Goal: Task Accomplishment & Management: Complete application form

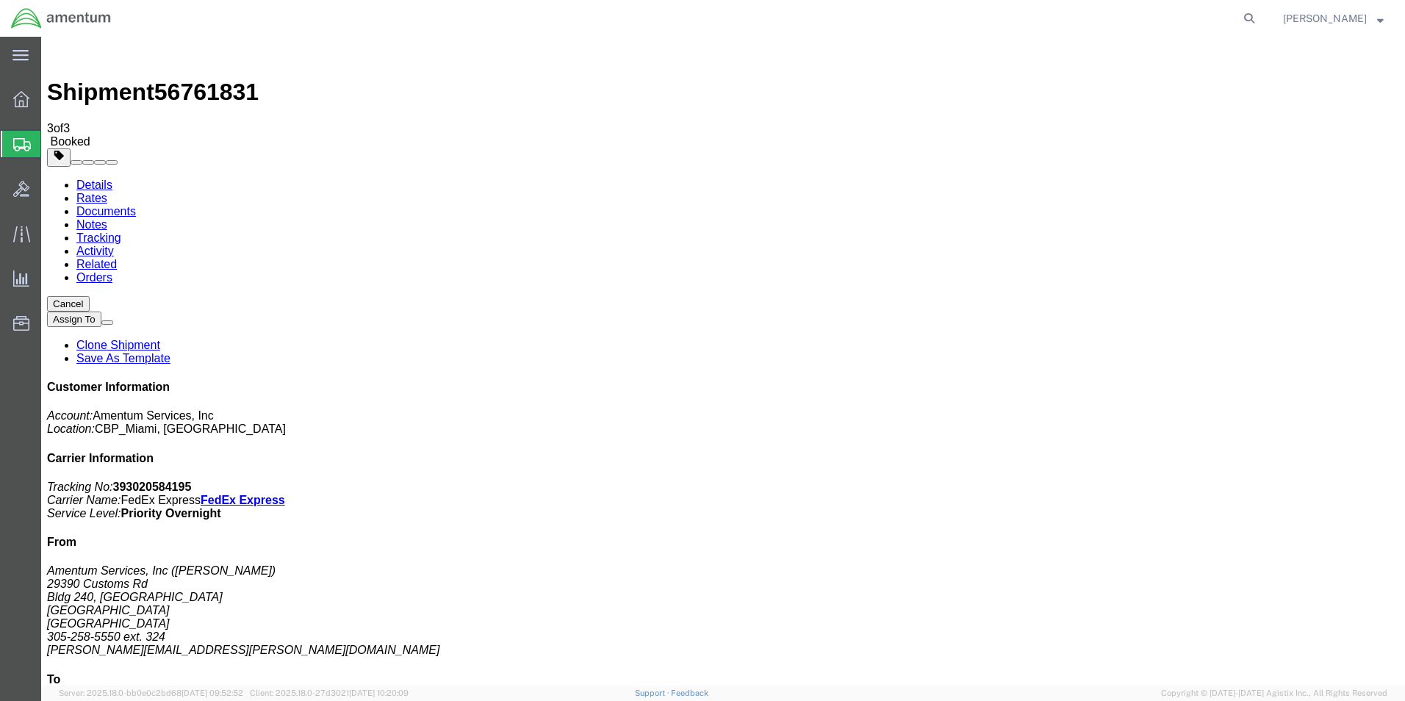
click at [0, 0] on span "Create Shipment" at bounding box center [0, 0] width 0 height 0
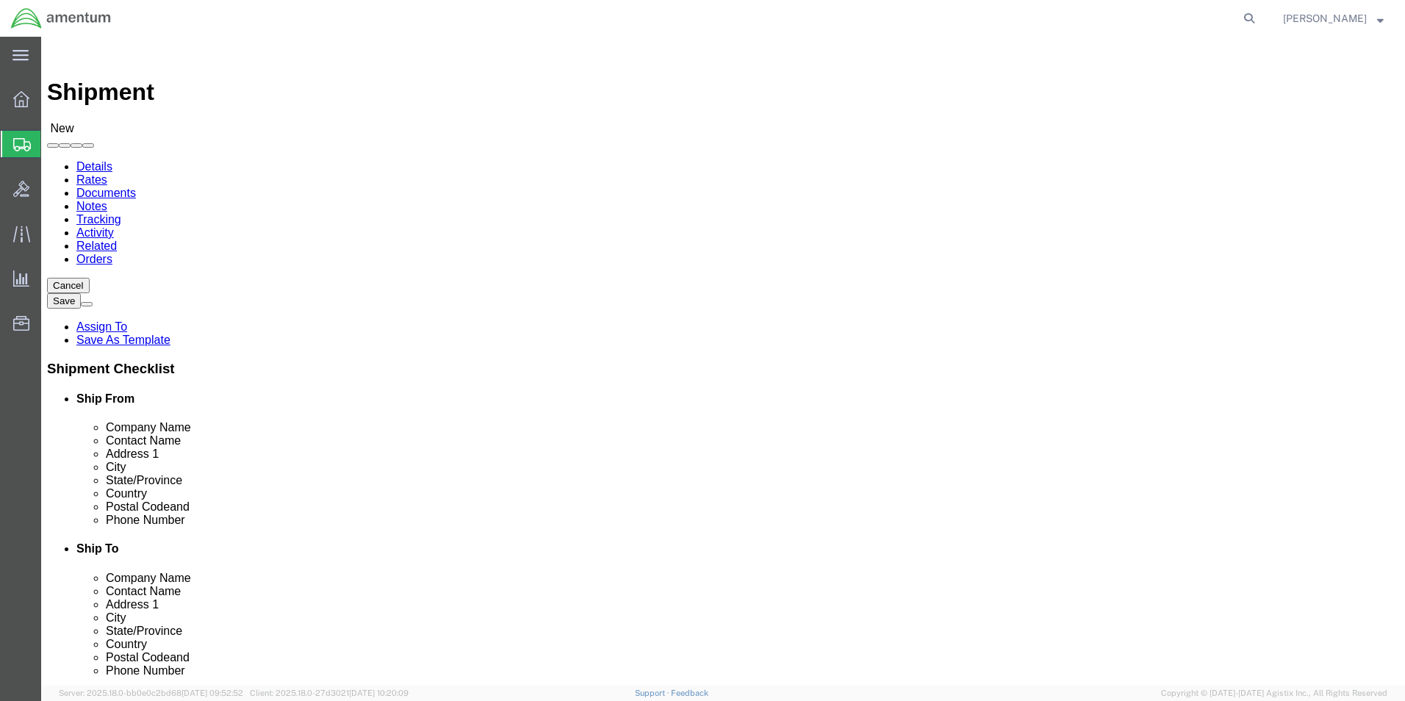
scroll to position [3012, 0]
select select "49931"
select select "FL"
select select "49930"
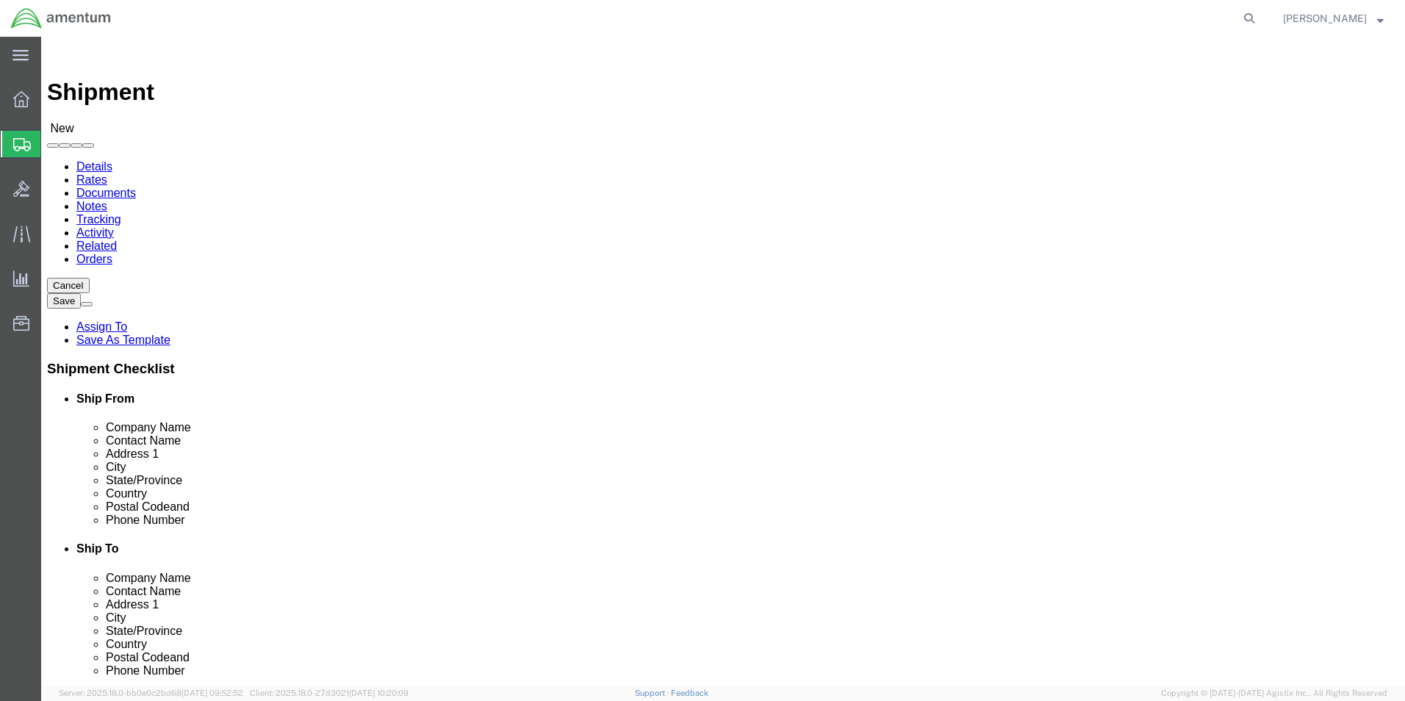
select select "FL"
click input "text"
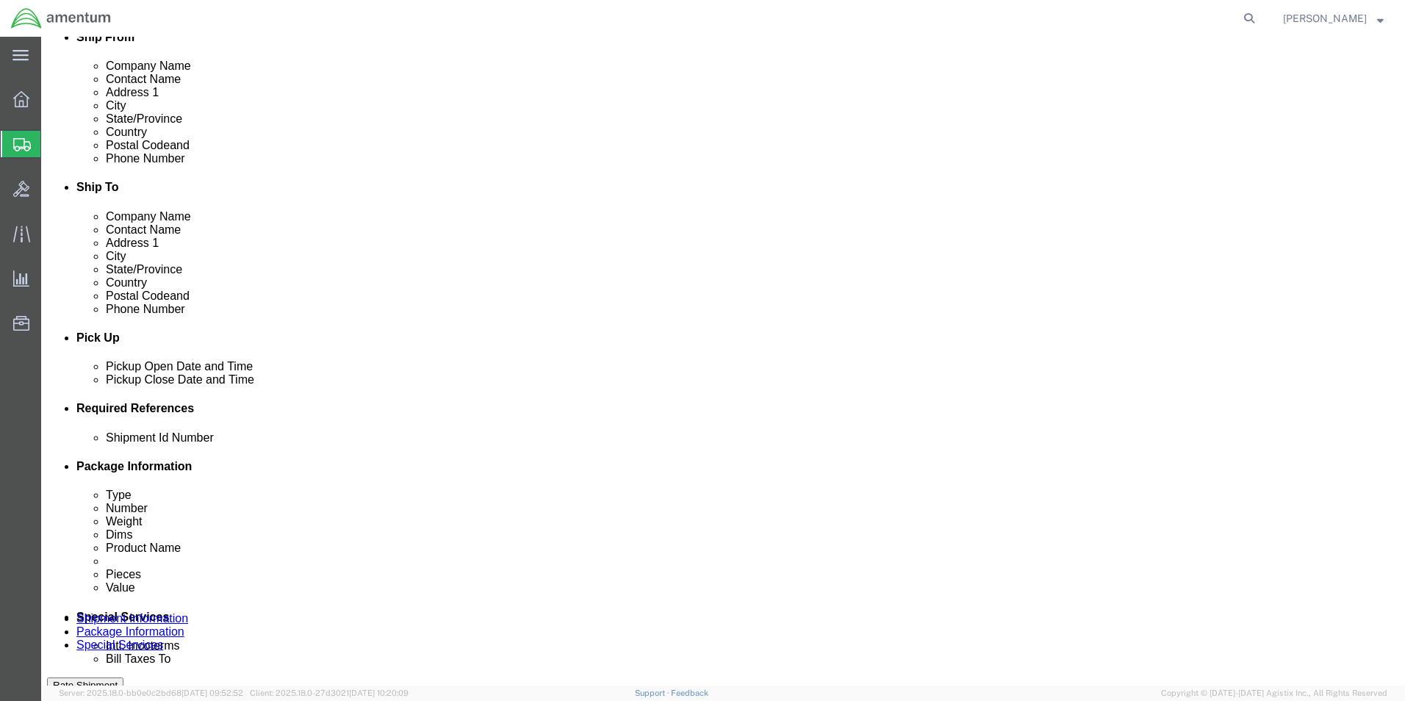
scroll to position [367, 0]
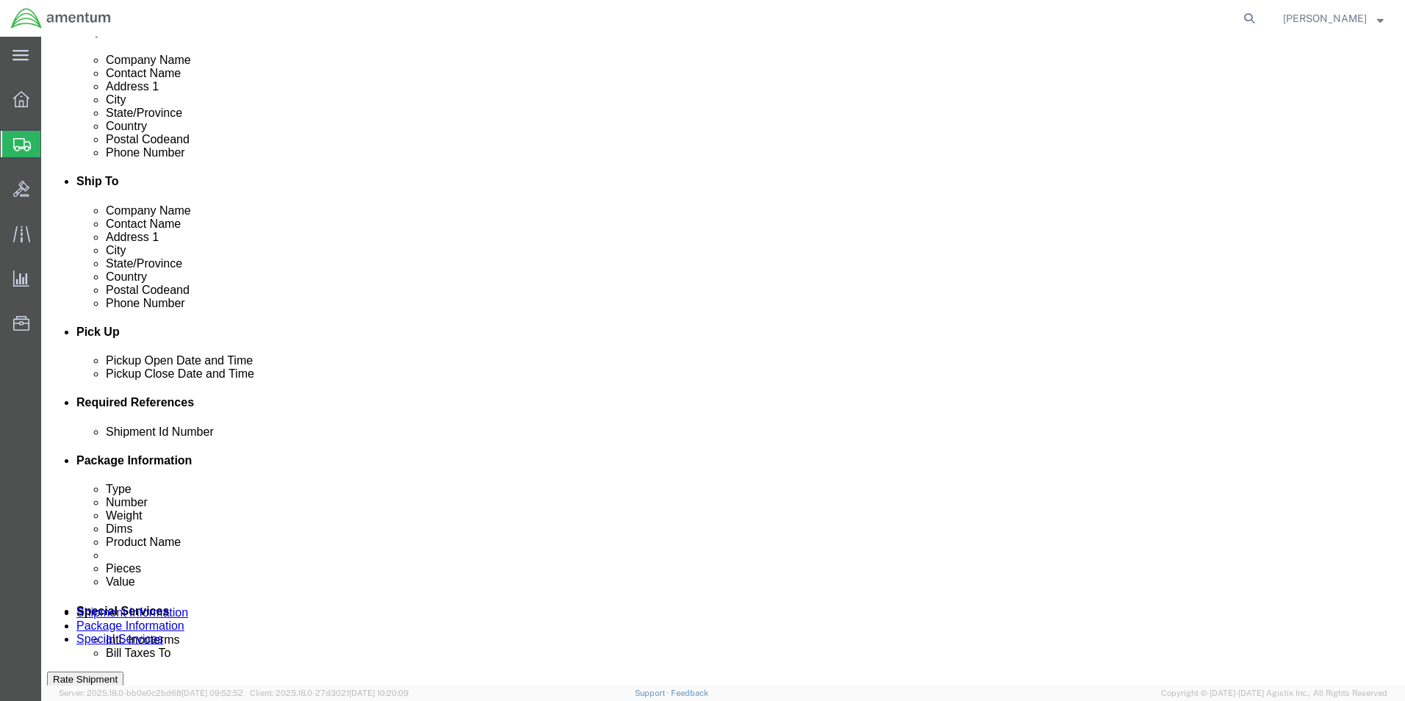
type input "[PERSON_NAME]"
click button "Add reference"
click select "Select Account Type Activity ID Airline Appointment Number ASN Batch Request # …"
select select "DEPT"
click select "Select Account Type Activity ID Airline Appointment Number ASN Batch Request # …"
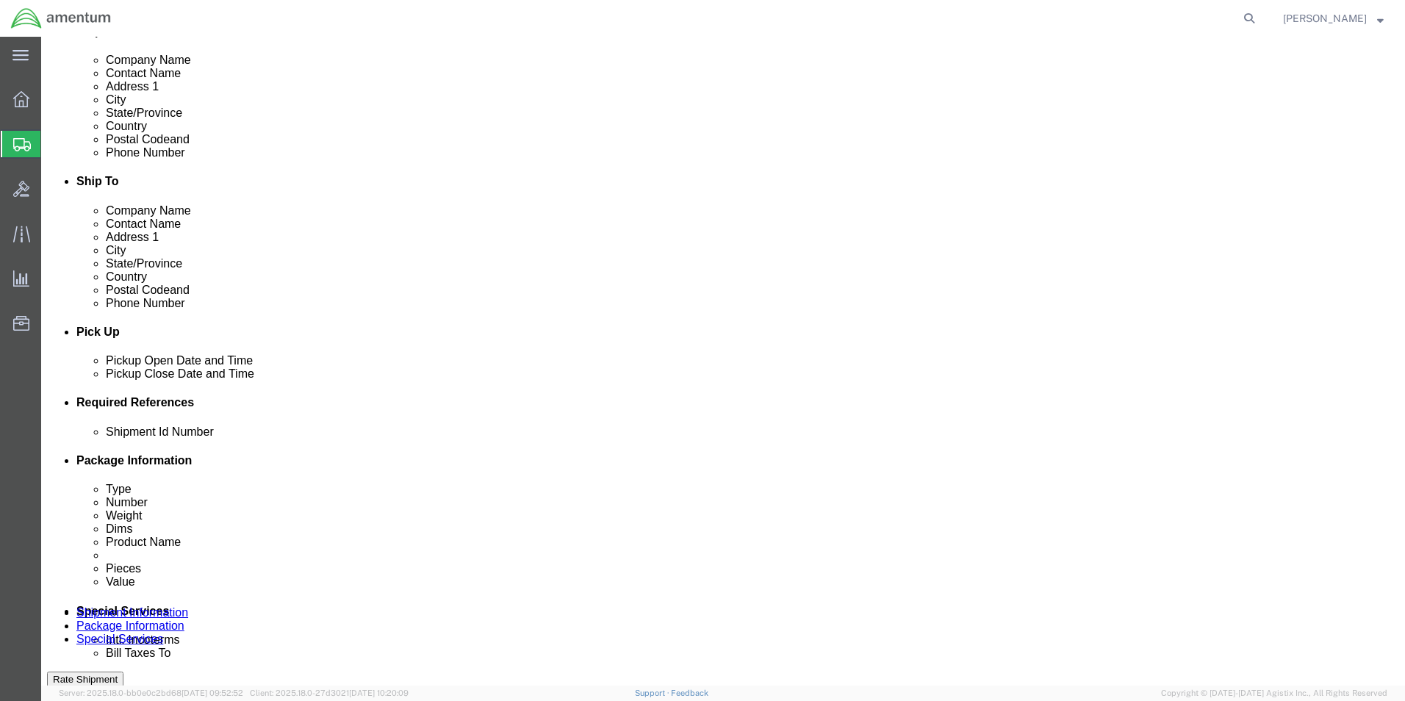
click input "text"
type input "CBP"
click button "Add reference"
click select "Select Account Type Activity ID Airline Appointment Number ASN Batch Request # …"
select select "CUSTREF"
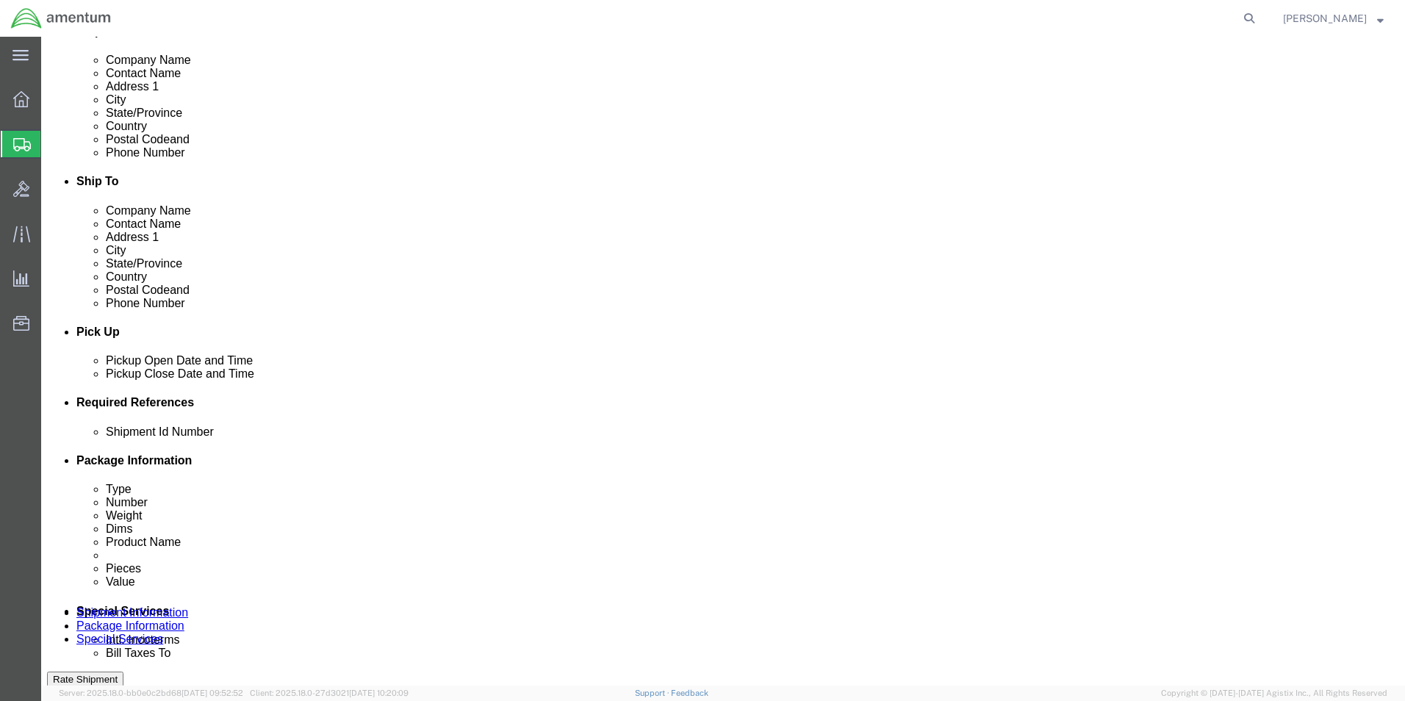
click select "Select Account Type Activity ID Airline Appointment Number ASN Batch Request # …"
click input "text"
type input "DART TOOL RETURN"
click button "Add reference"
click select "Select Account Type Activity ID Airline Appointment Number ASN Batch Request # …"
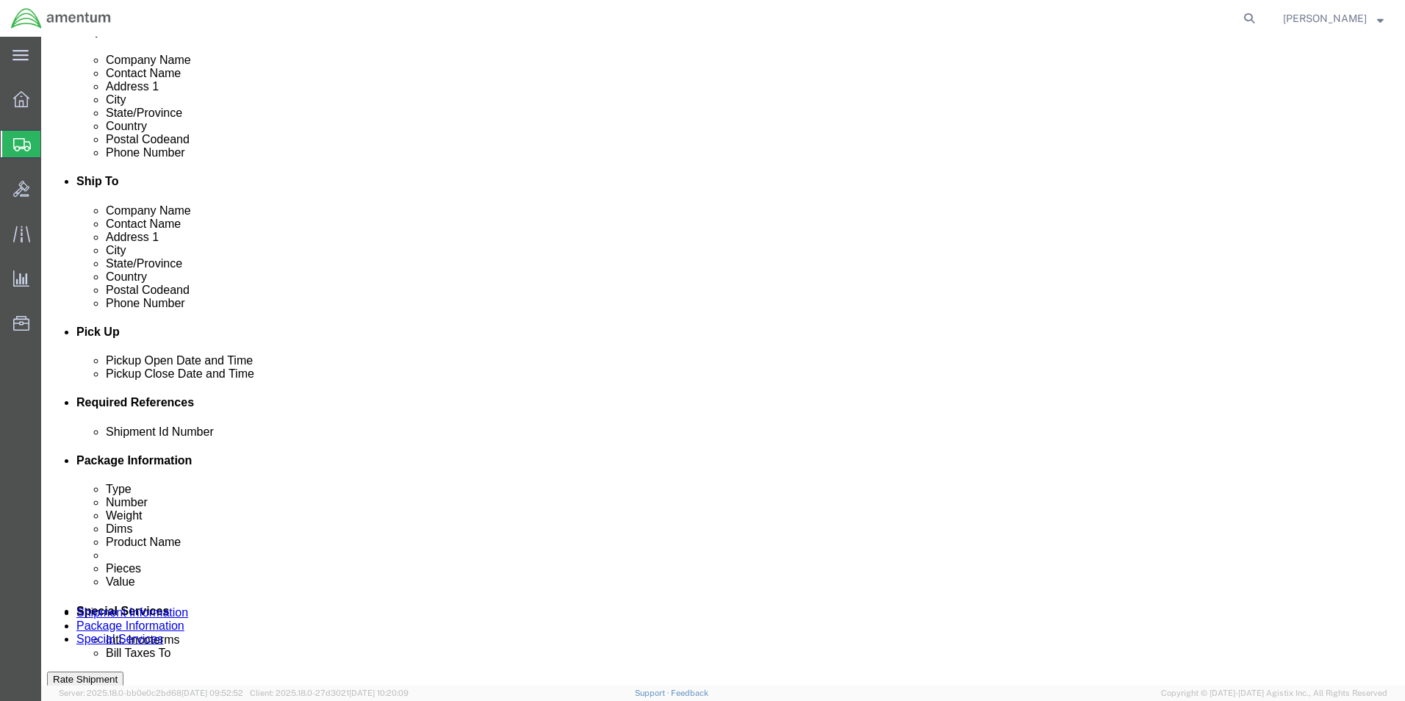
select select "PROJNUM"
click select "Select Account Type Activity ID Airline Appointment Number ASN Batch Request # …"
click input "text"
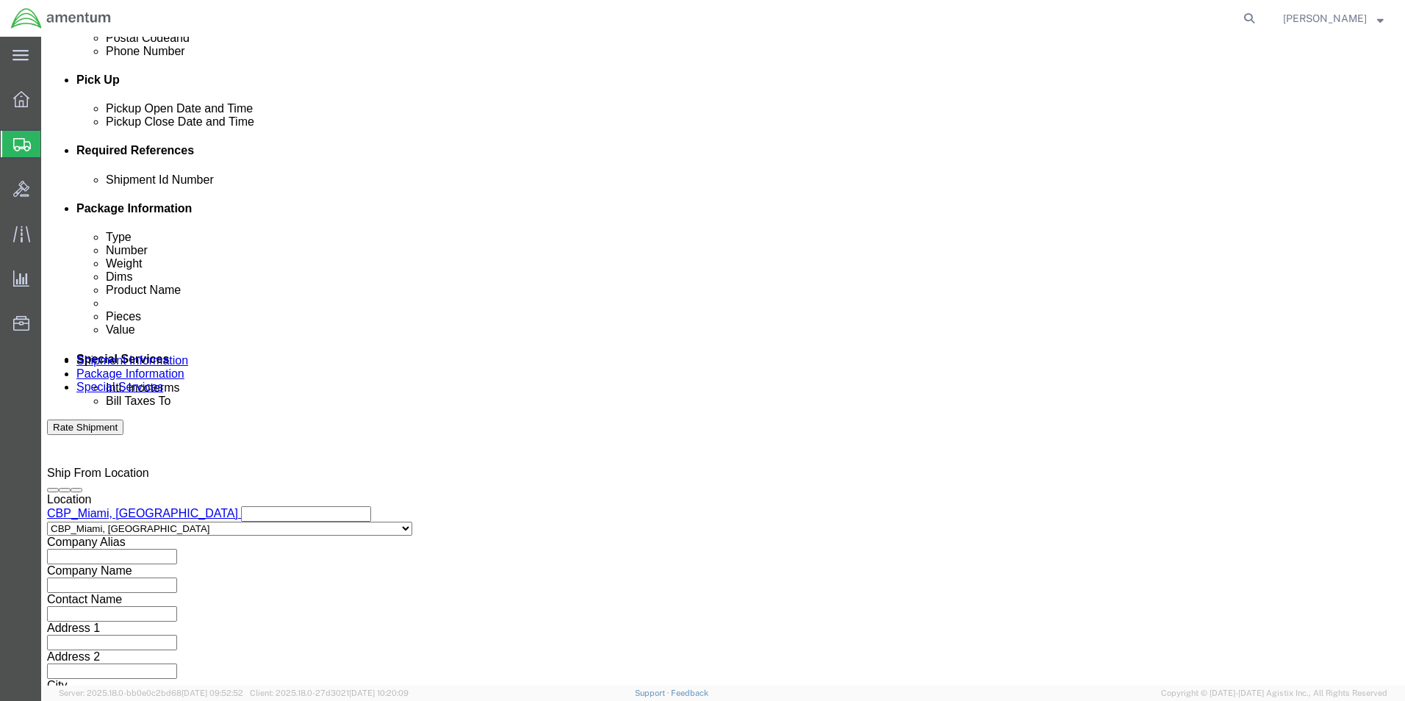
scroll to position [641, 0]
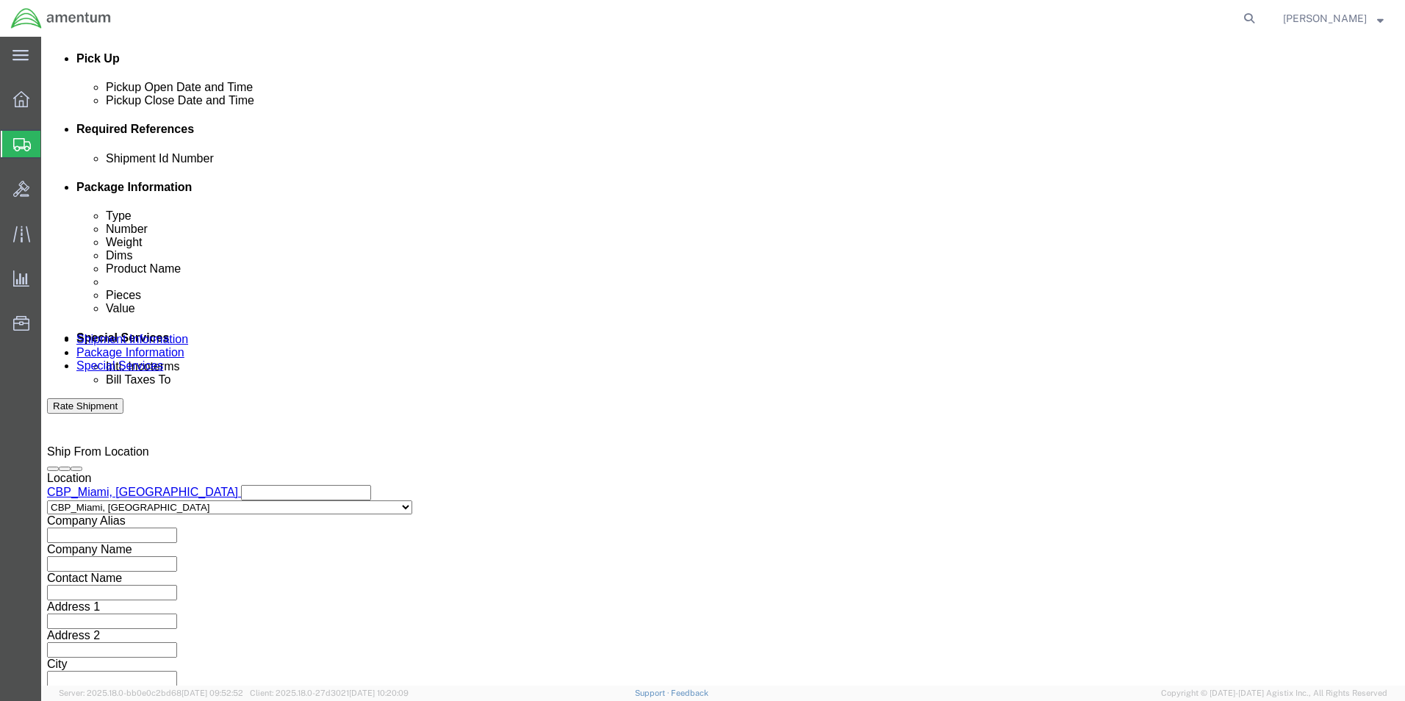
type input "6118.03.03.2219.000.EMI.0000"
drag, startPoint x: 1014, startPoint y: 587, endPoint x: 968, endPoint y: 584, distance: 45.6
click button "Continue"
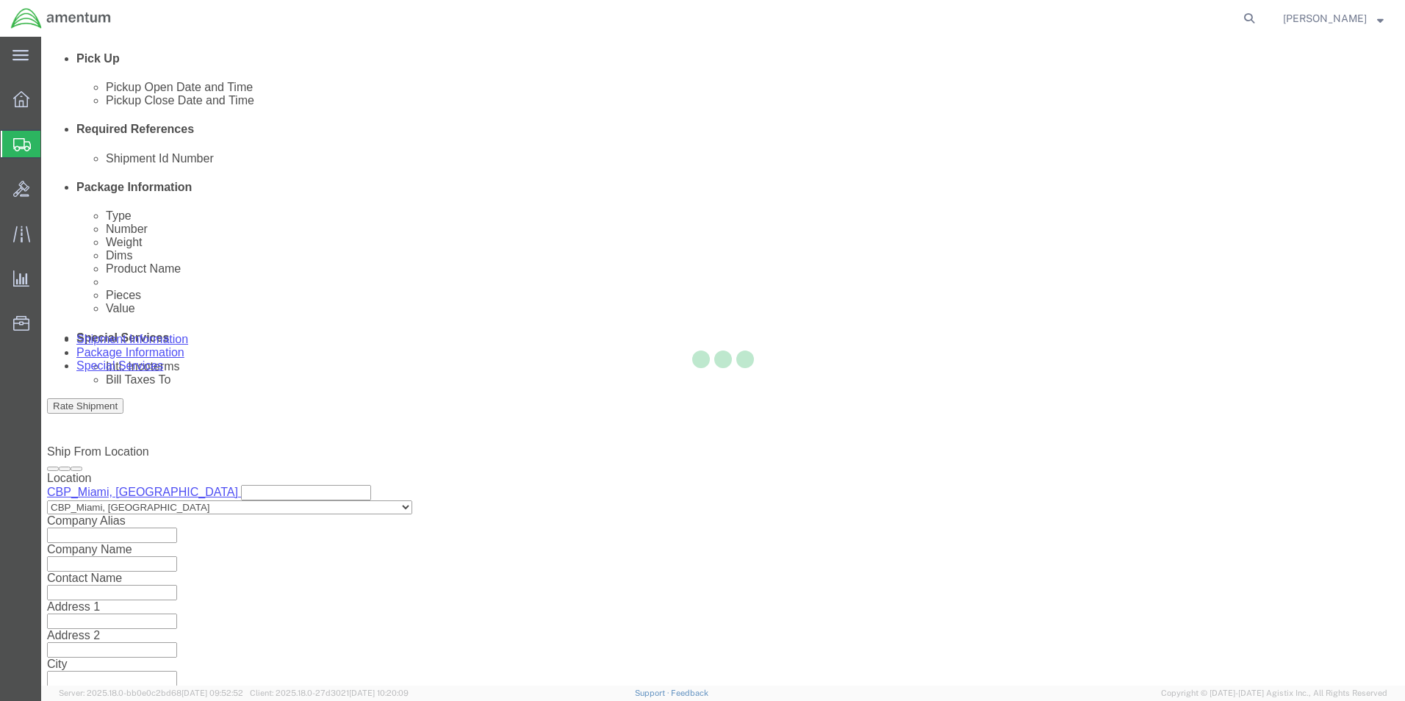
scroll to position [0, 0]
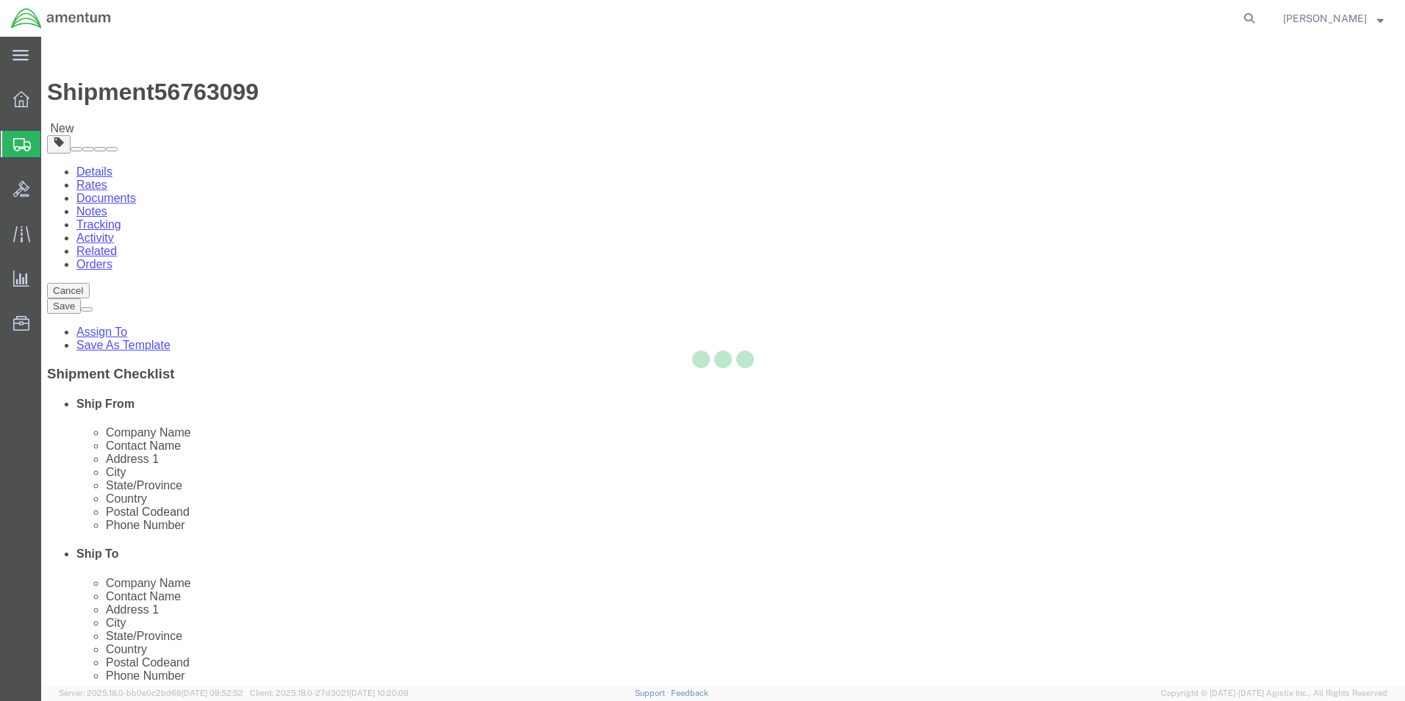
select select "CBOX"
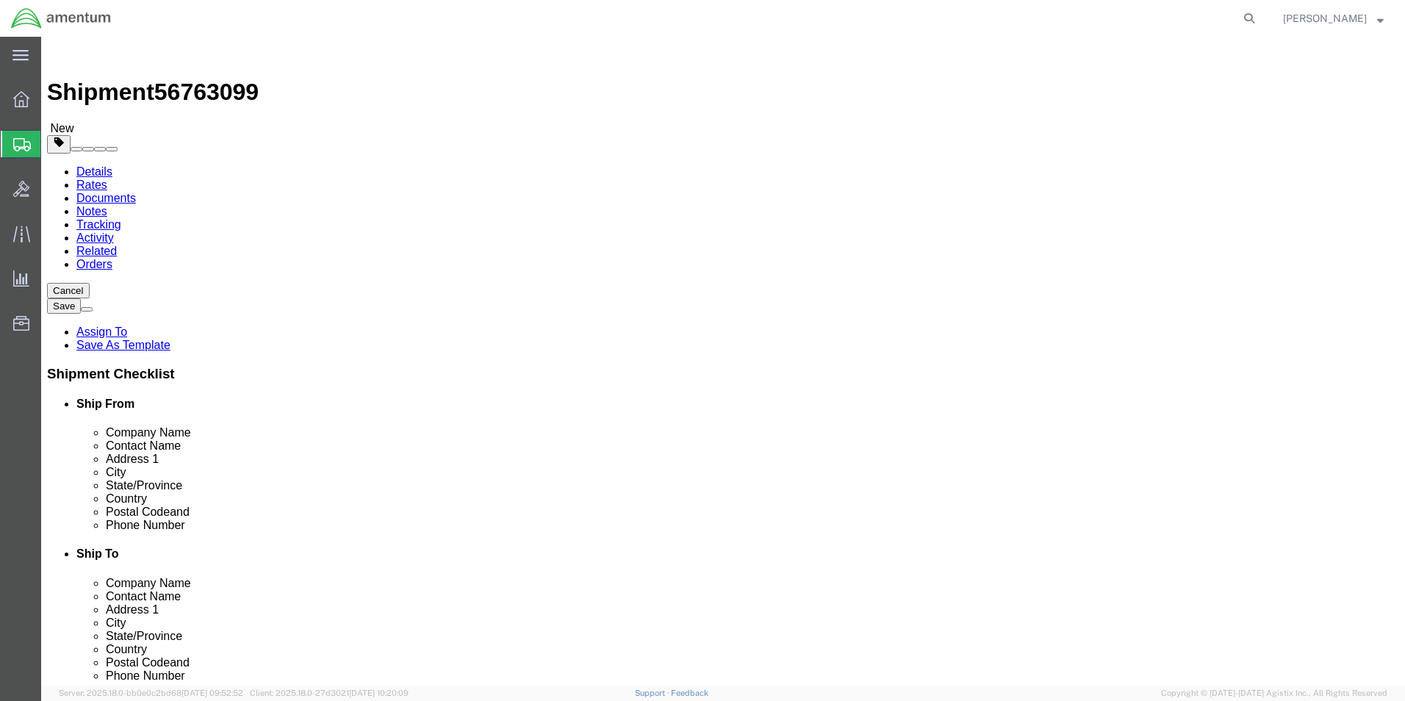
click button "Previous"
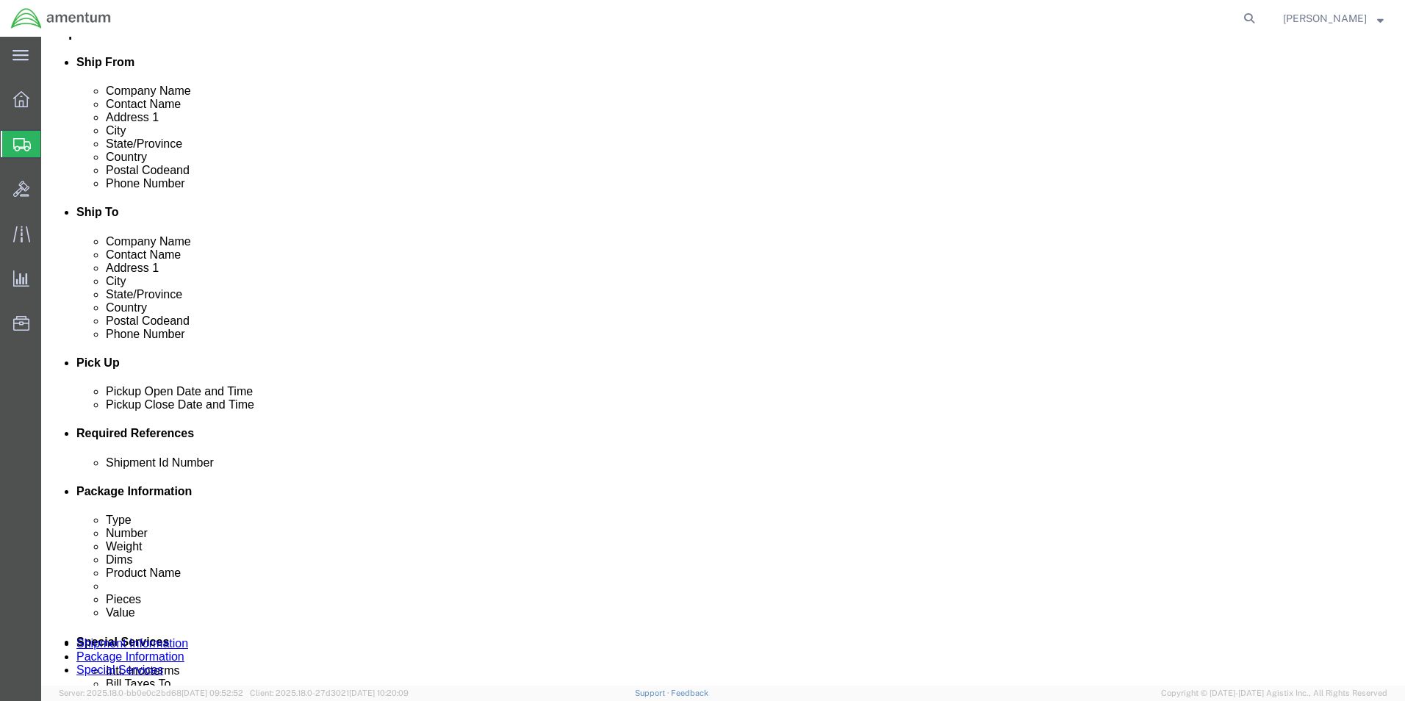
scroll to position [367, 0]
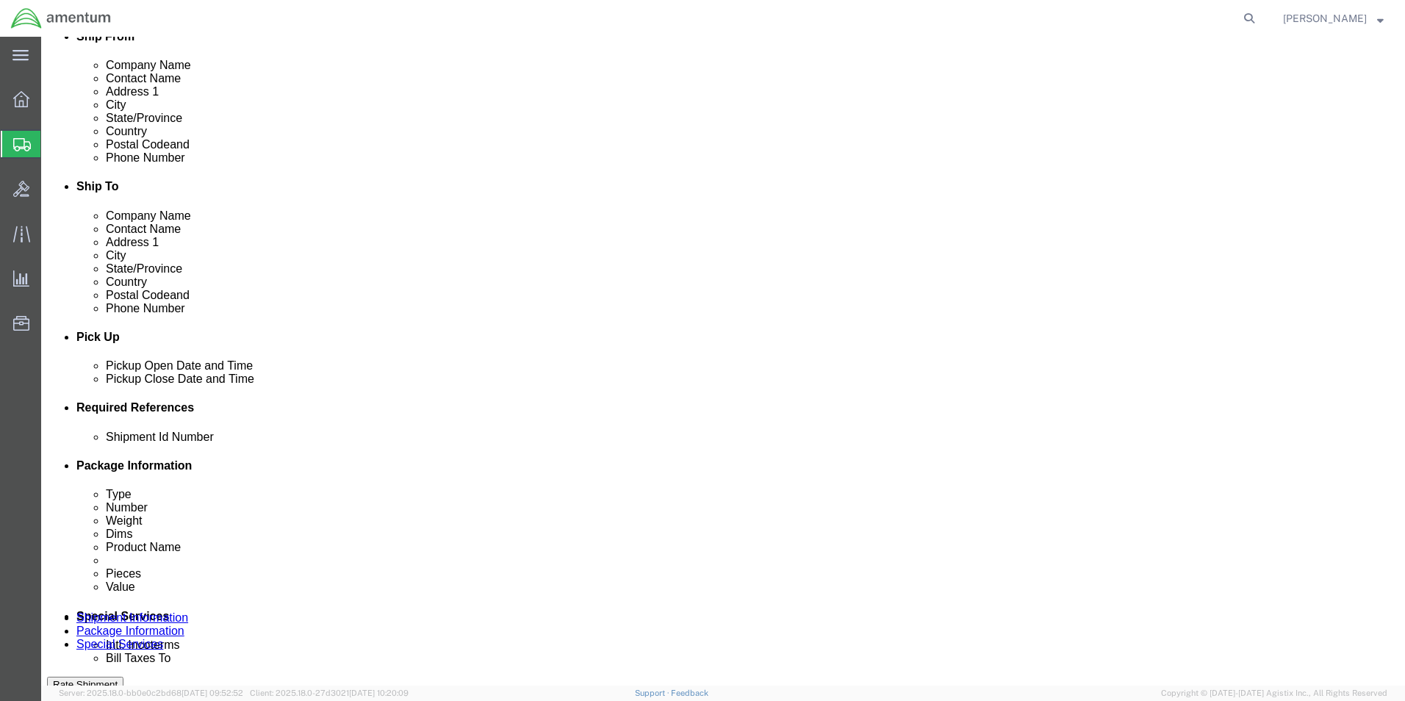
click input "text"
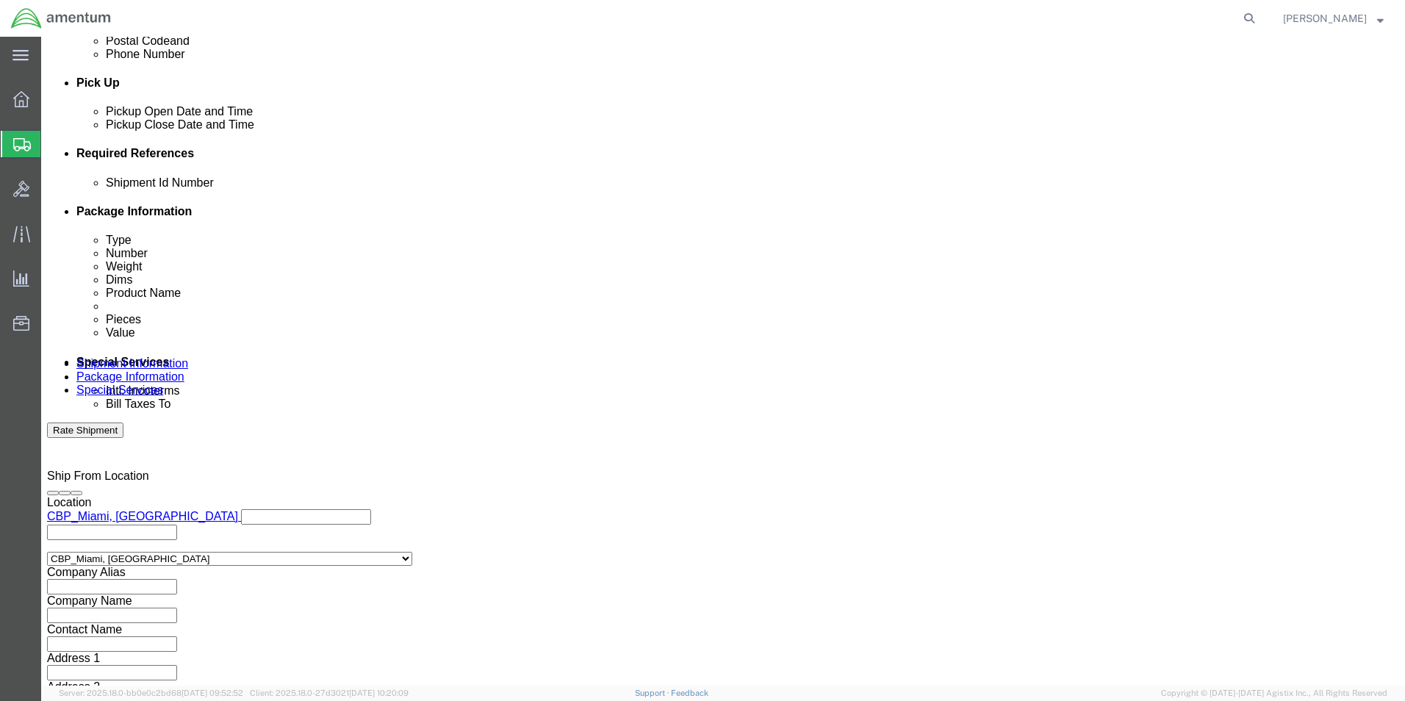
scroll to position [641, 0]
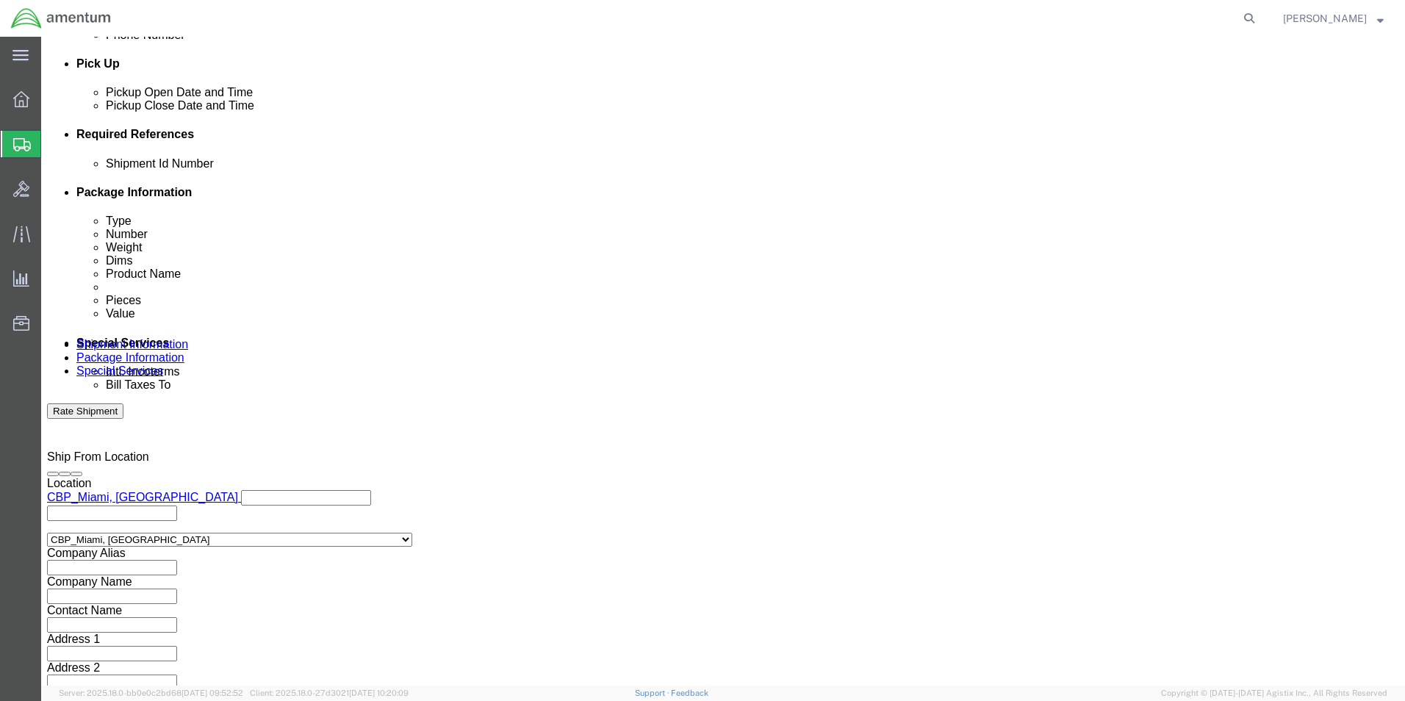
type input "56763099"
click button "Continue"
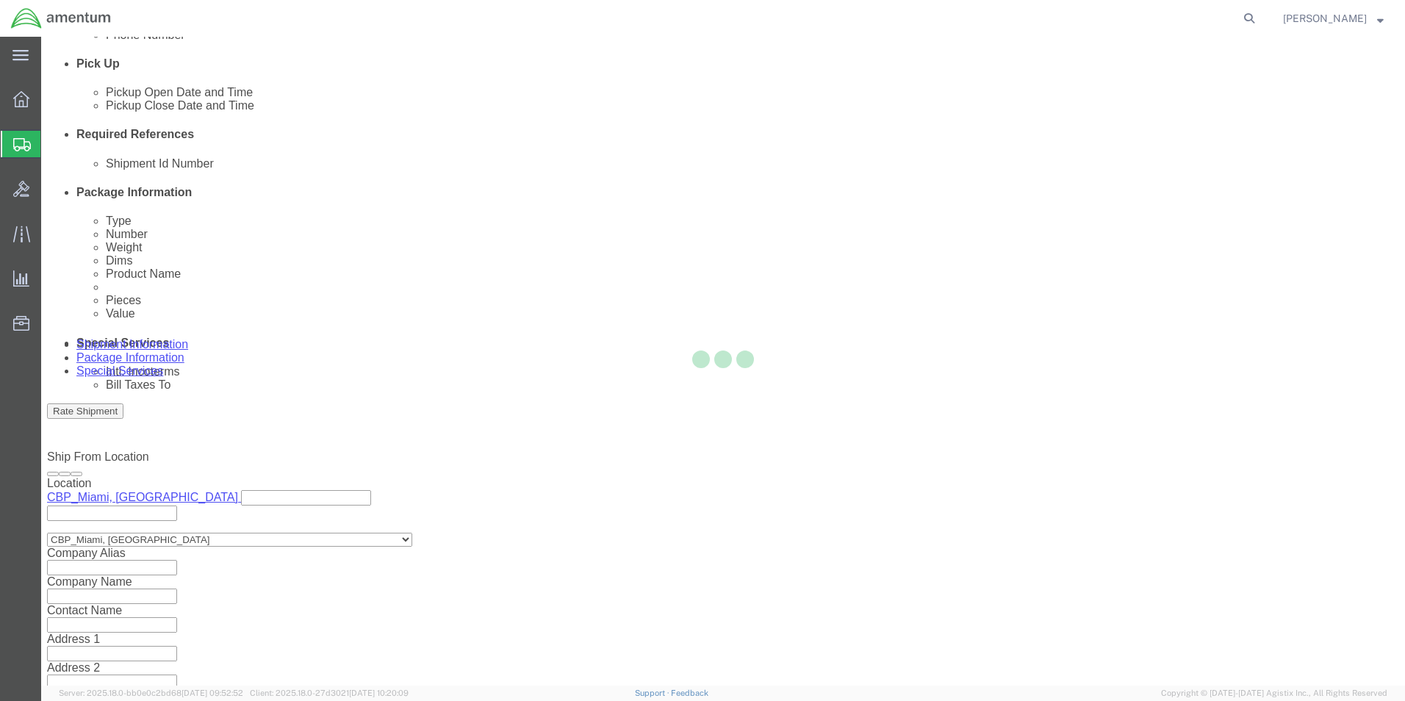
scroll to position [0, 0]
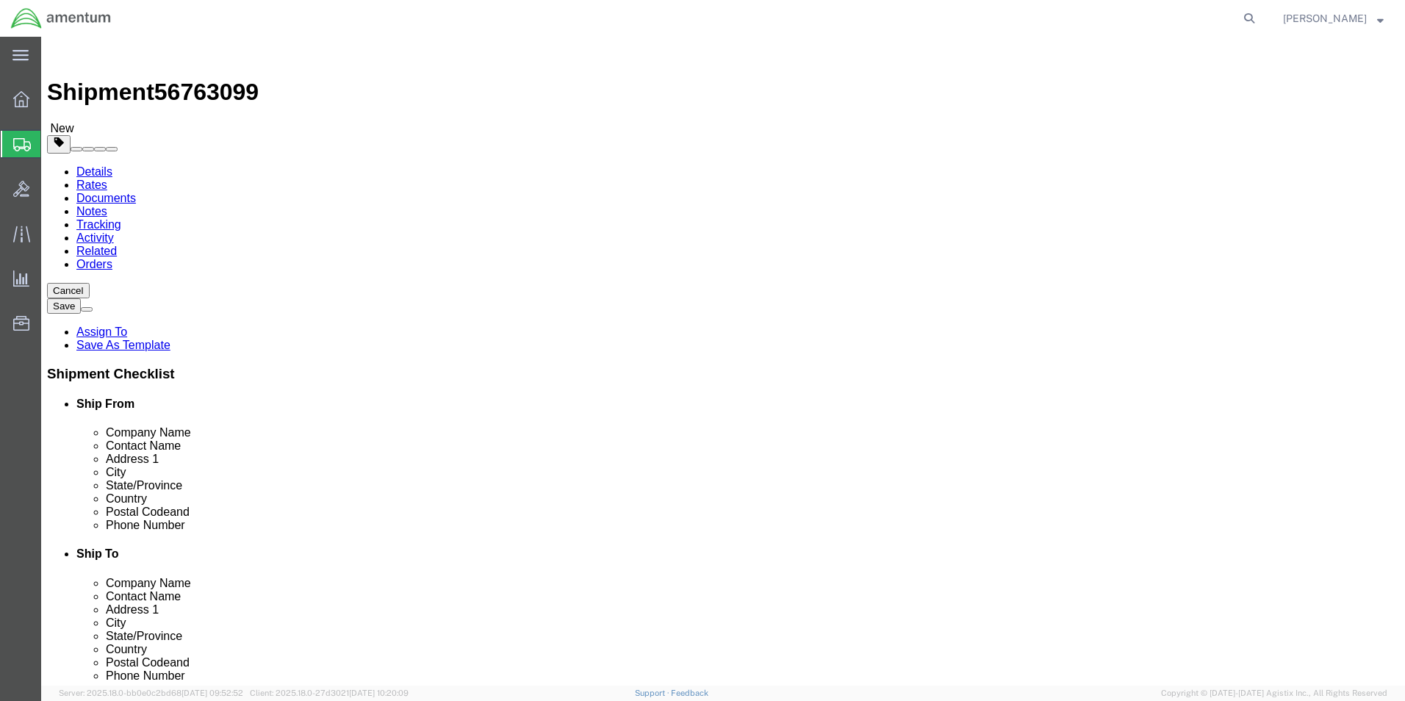
click input "text"
type input "16"
click input "text"
type input "13"
click input "text"
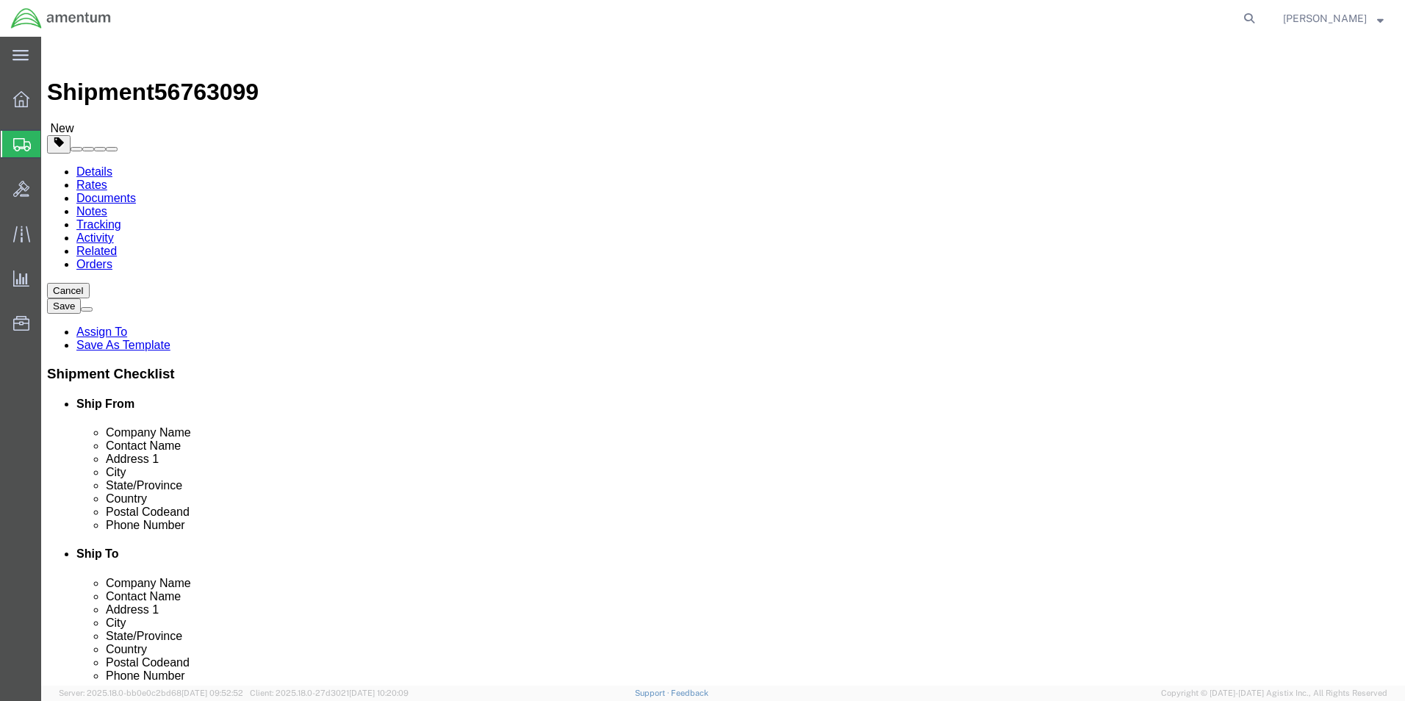
type input "7"
click input "0.00"
type input "15.00"
click span
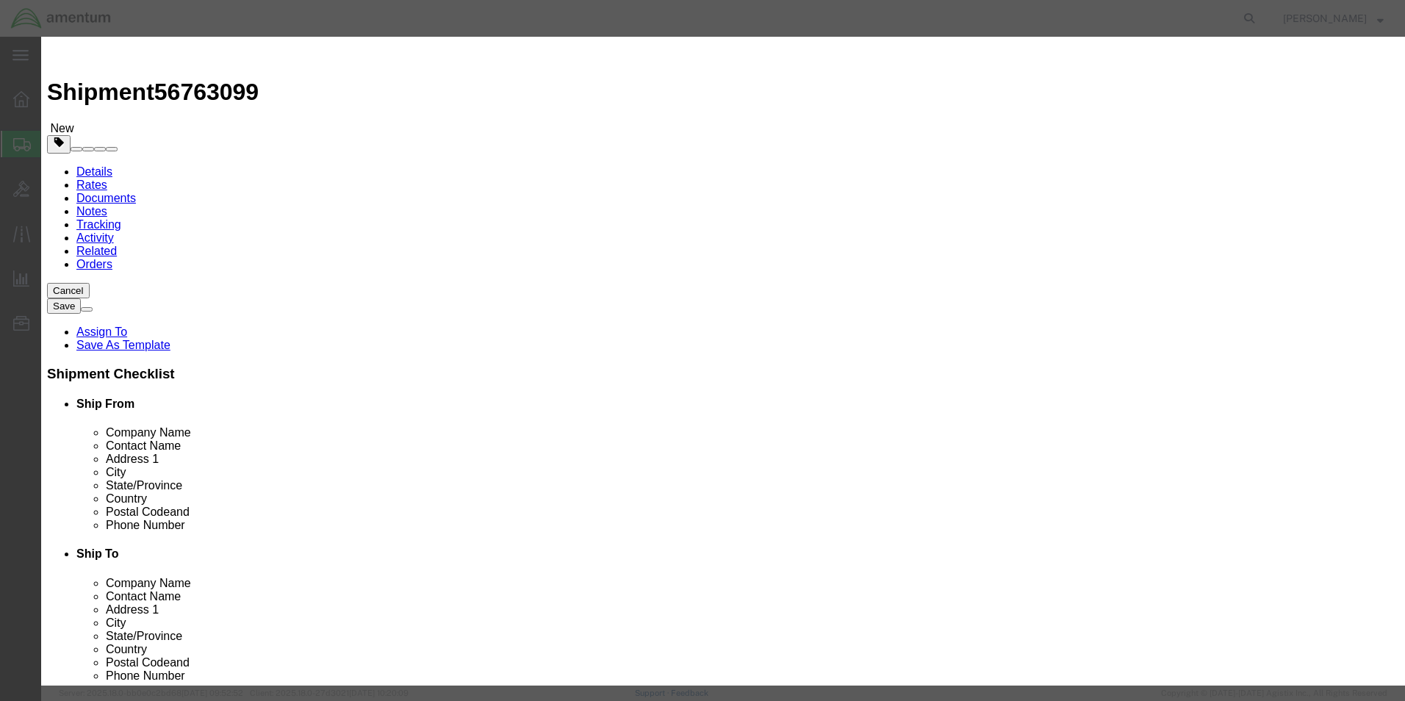
click input "text"
click label "Class"
click input "DART TOOL"
click div "Commodity library Product Name DART TOOL Pieces 0 Select Bag Barrels 100Board F…"
click input "DART TOOL"
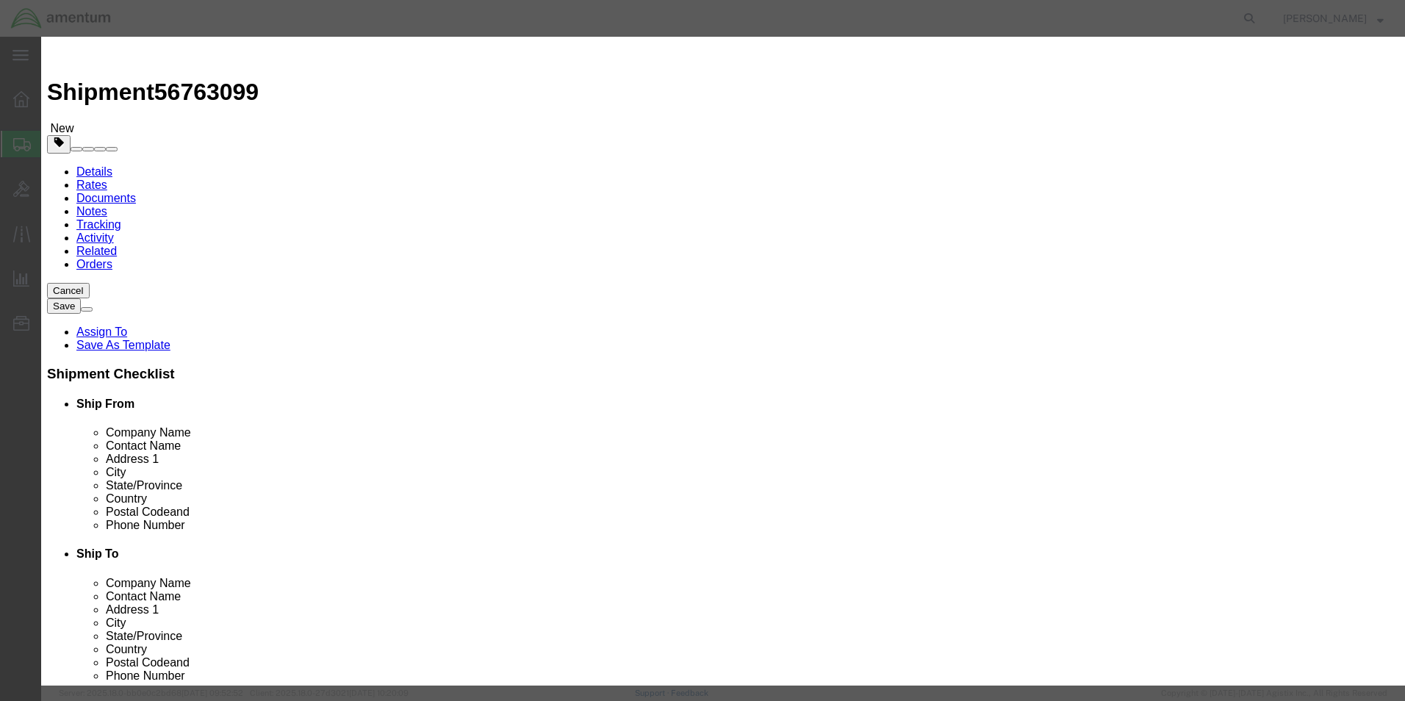
type input "DART TOOL RETURN"
select select "US"
type input "1"
click input "DART TOOL RETURN"
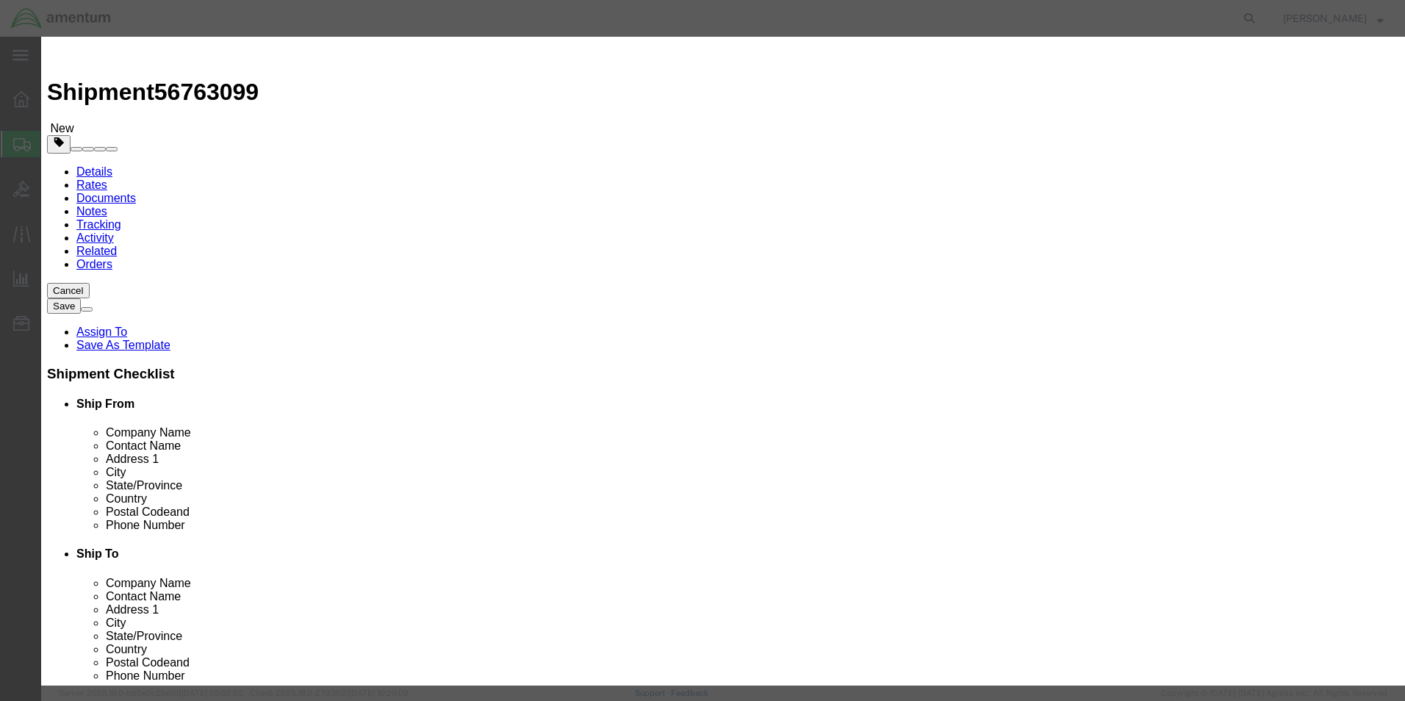
type input "DART TOOL"
click input "0"
type input "1"
click input "text"
type input "5000.00"
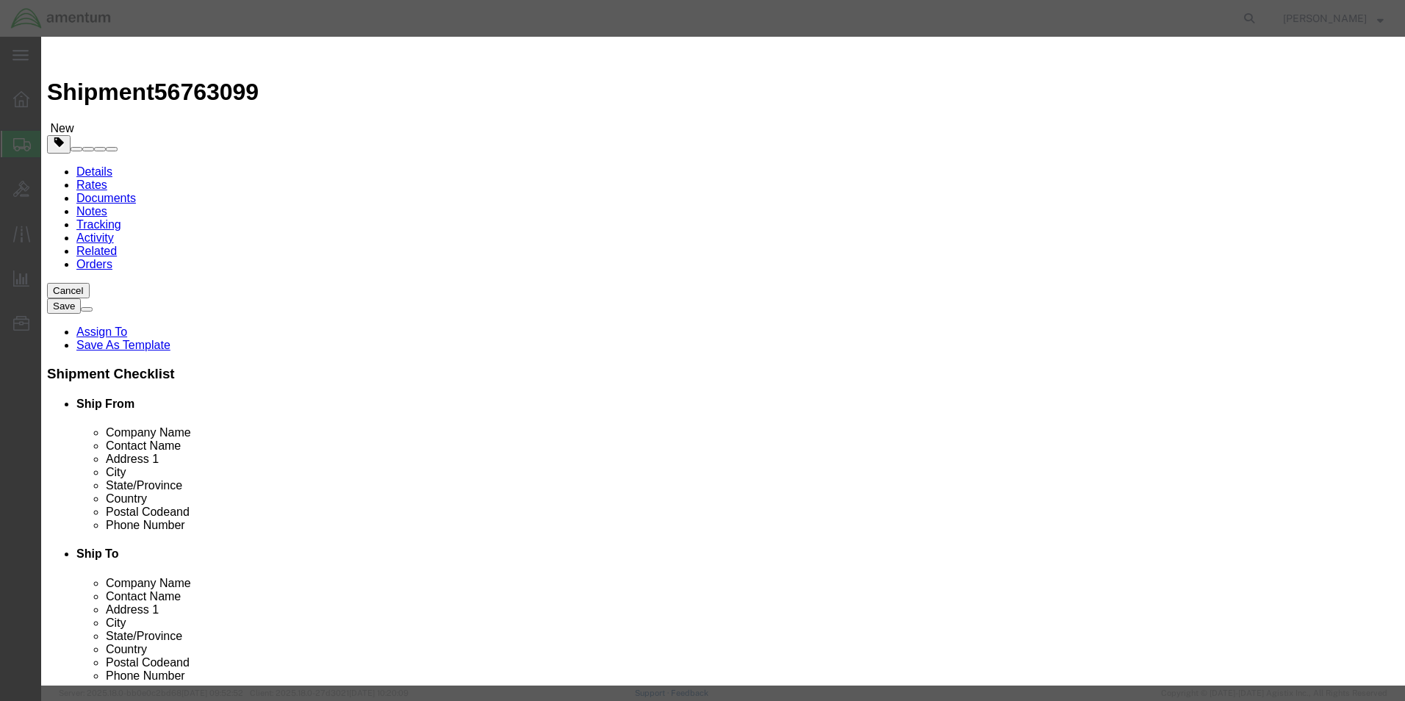
click button "Save & Close"
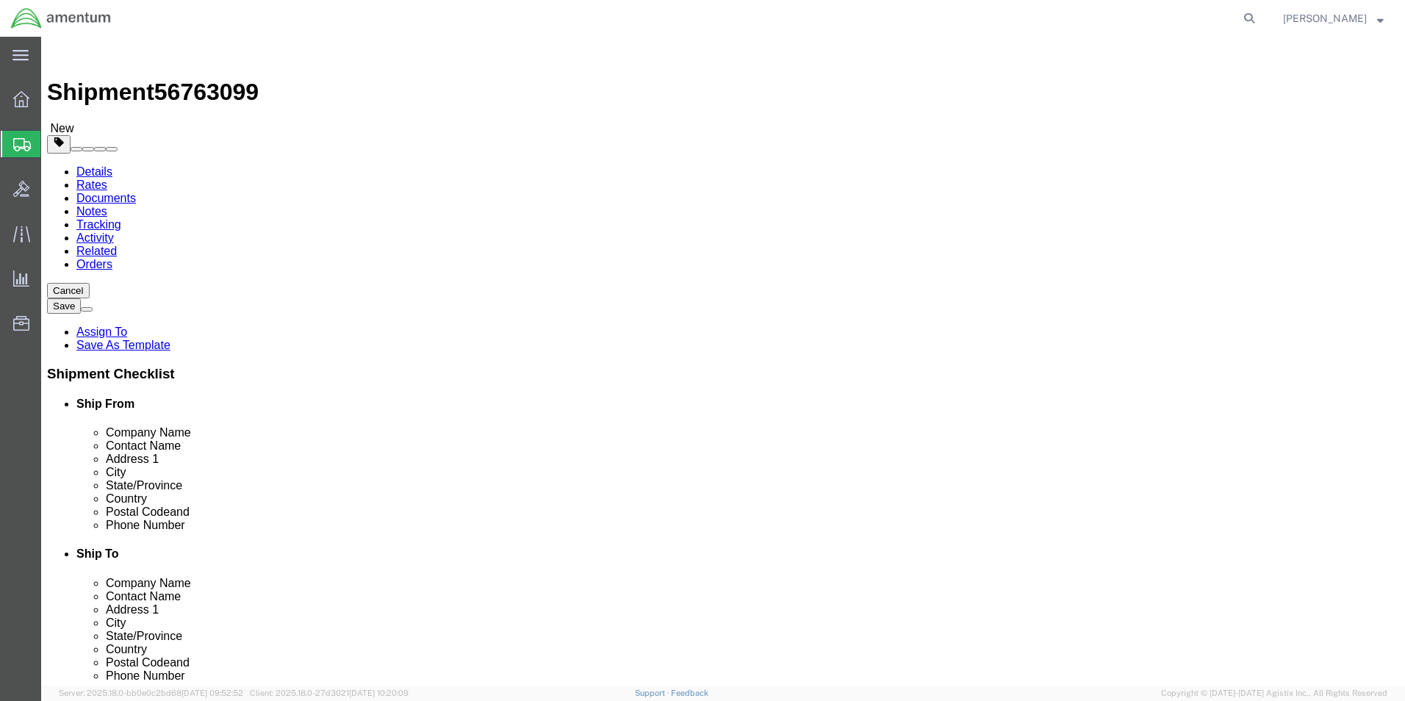
click button "Continue"
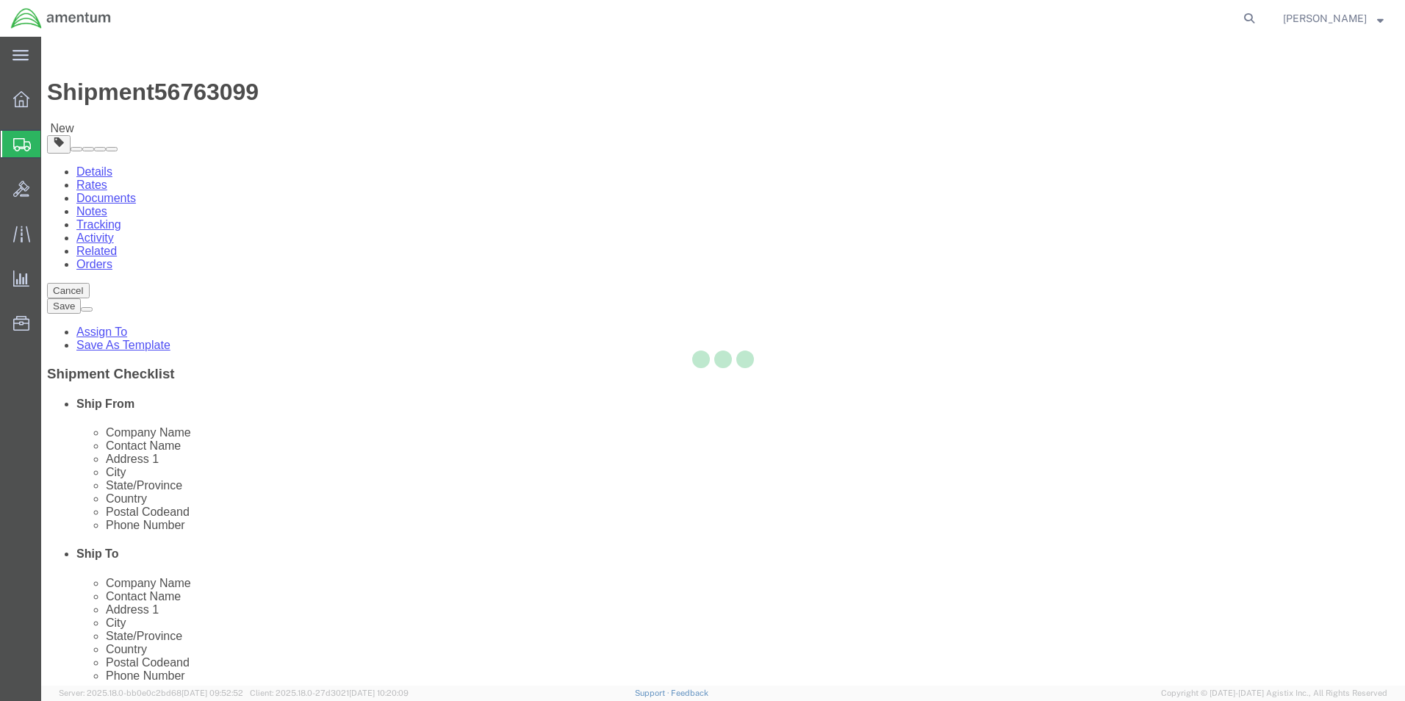
select select
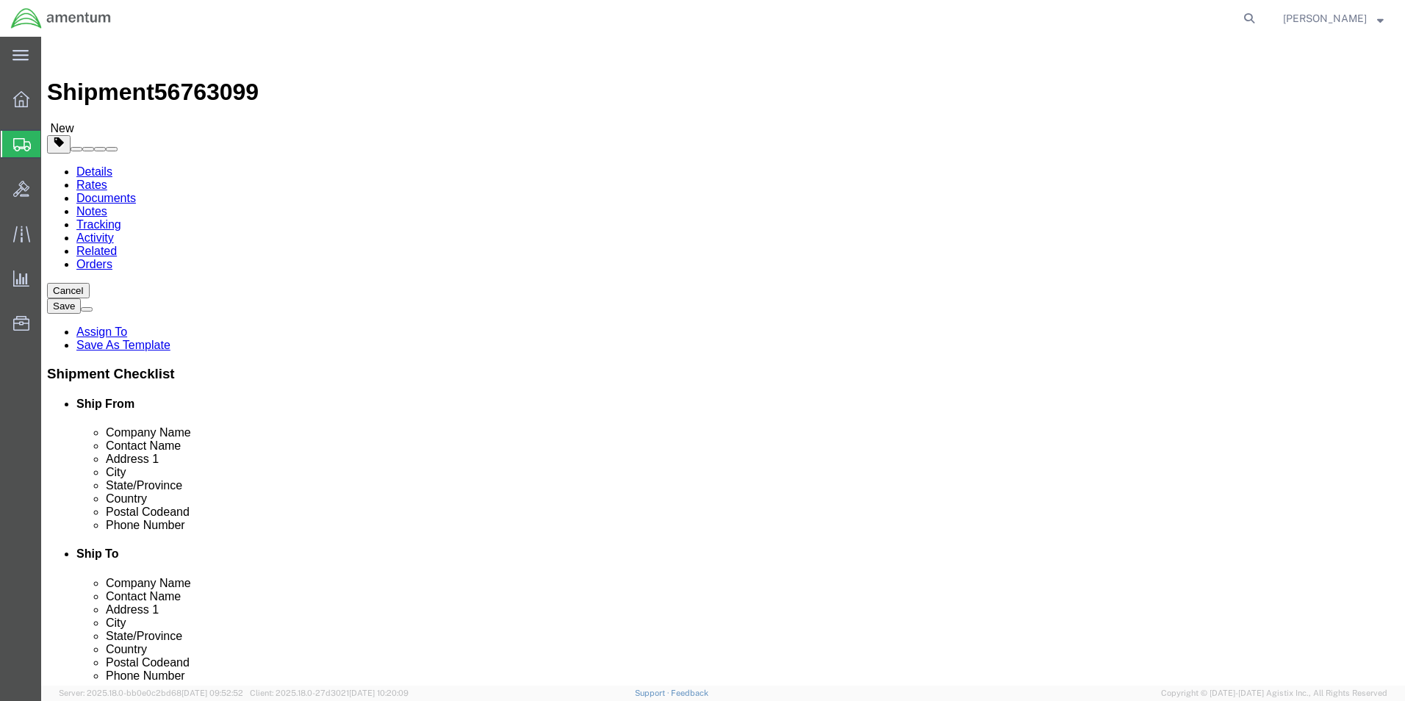
click button "Rate Shipment"
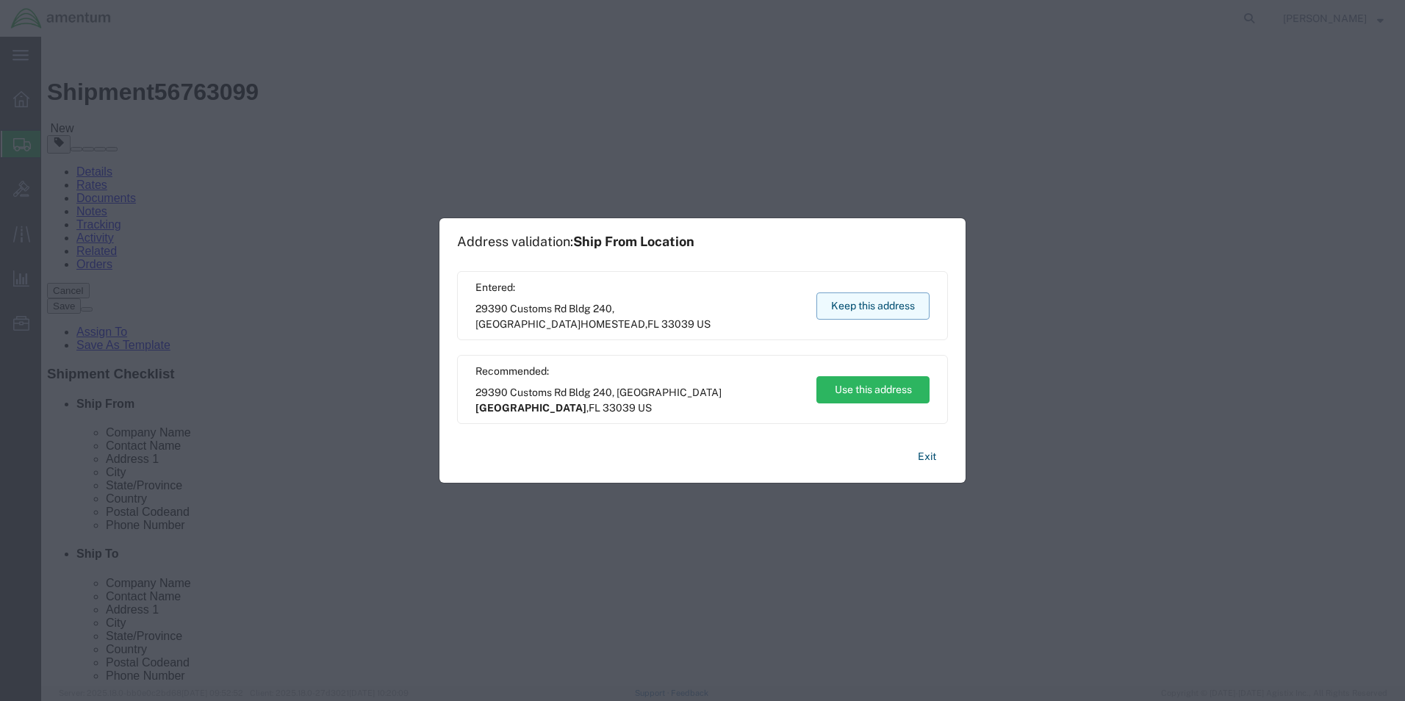
click at [829, 303] on button "Keep this address" at bounding box center [872, 305] width 113 height 27
